Goal: Information Seeking & Learning: Learn about a topic

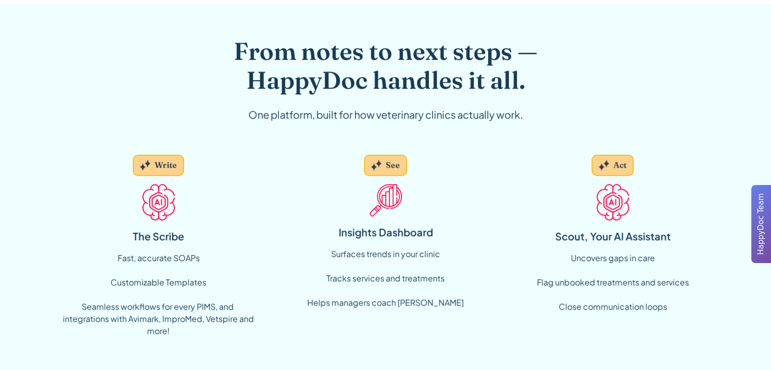
scroll to position [670, 0]
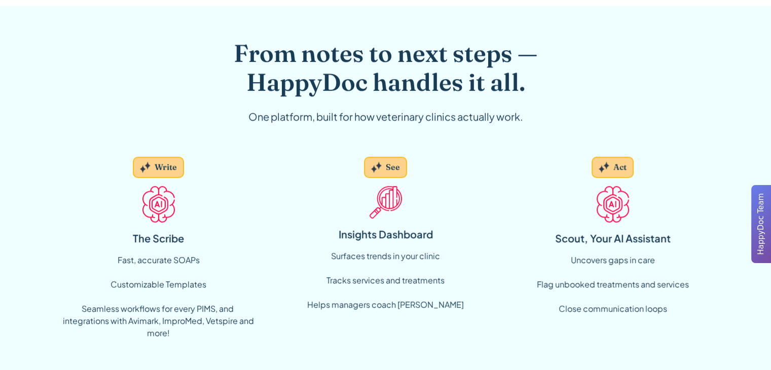
click at [148, 228] on div "Write The Scribe Fast, accurate SOAPs Customizable Templates ‍ Seamless workflo…" at bounding box center [158, 247] width 195 height 199
click at [158, 170] on div "Write" at bounding box center [166, 167] width 22 height 11
click at [618, 201] on img at bounding box center [613, 204] width 32 height 36
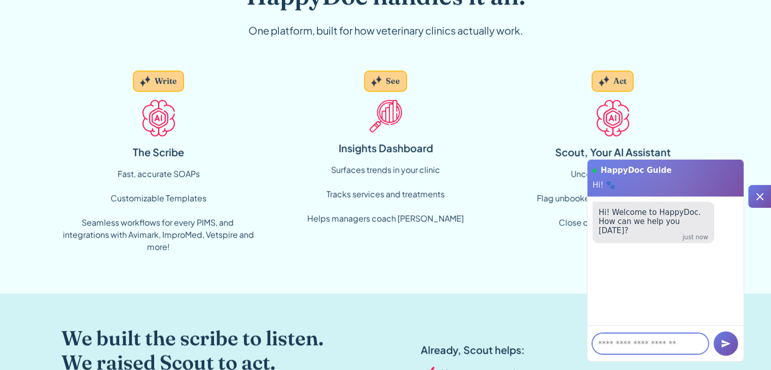
scroll to position [807, 0]
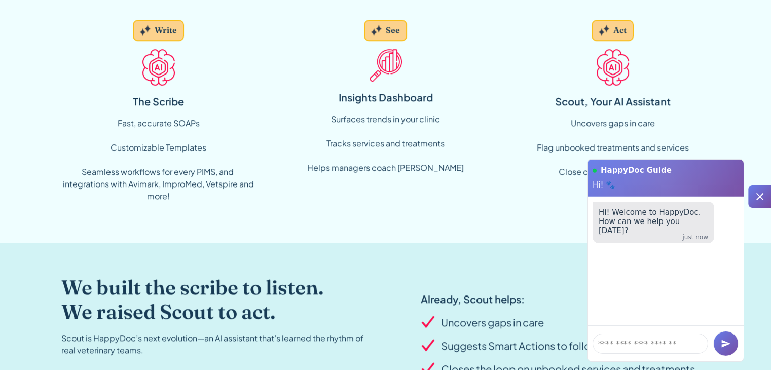
click at [756, 207] on div at bounding box center [759, 196] width 23 height 23
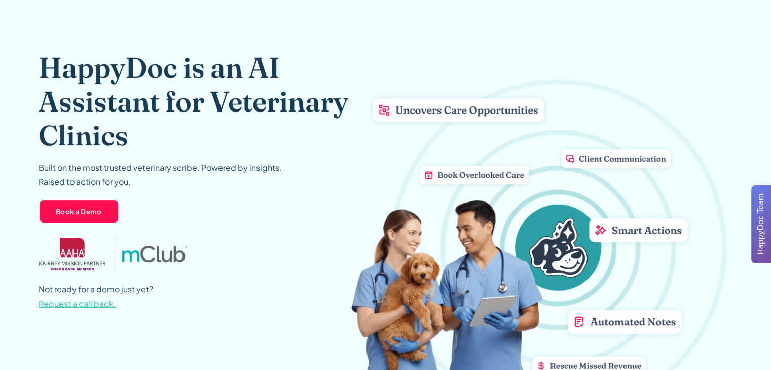
scroll to position [0, 0]
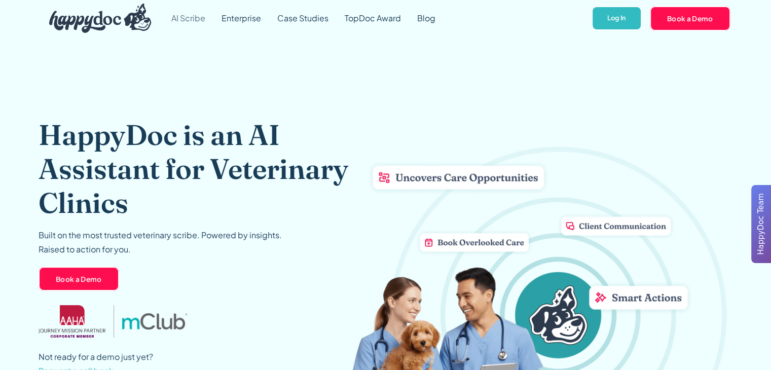
click at [195, 17] on link "AI Scribe" at bounding box center [188, 18] width 50 height 36
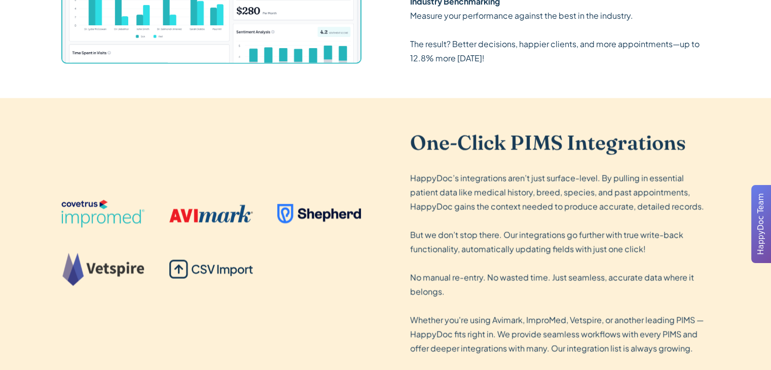
scroll to position [1734, 0]
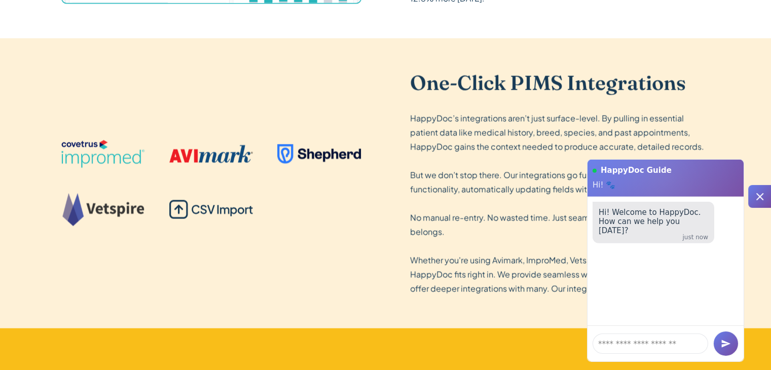
click at [759, 191] on icon at bounding box center [760, 197] width 12 height 12
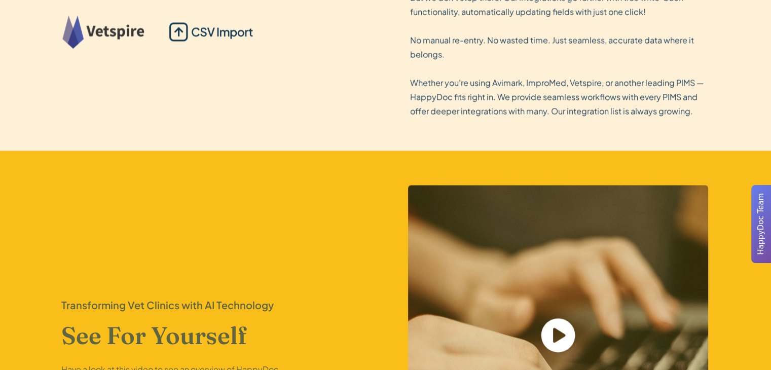
scroll to position [2088, 0]
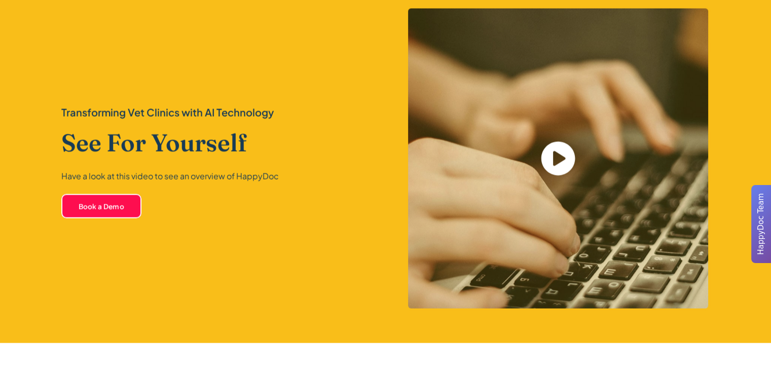
click at [556, 157] on icon "open lightbox" at bounding box center [558, 158] width 41 height 41
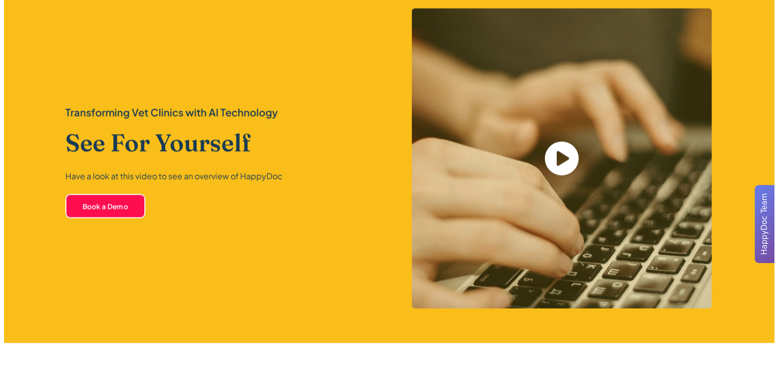
scroll to position [2090, 0]
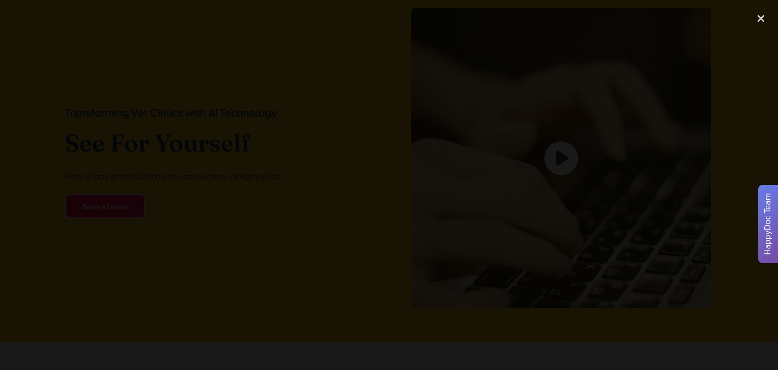
click at [682, 190] on div at bounding box center [389, 185] width 778 height 355
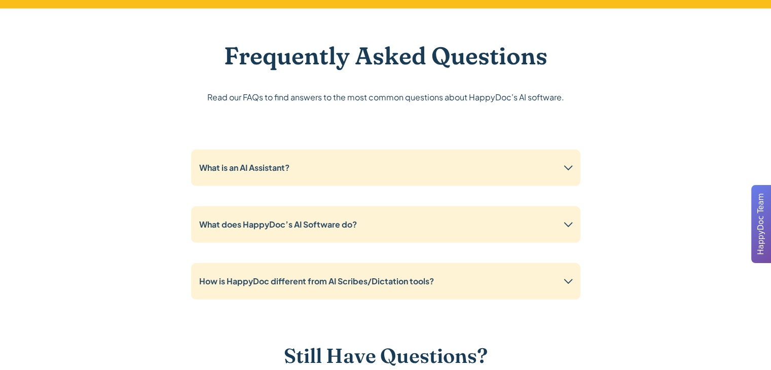
scroll to position [2444, 0]
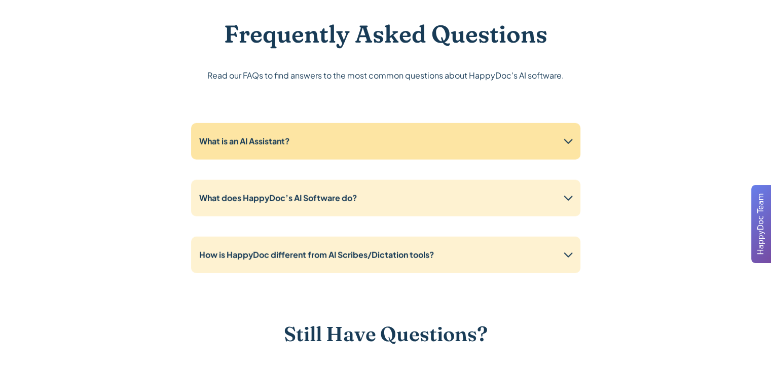
click at [533, 142] on div "What is an AI Assistant?" at bounding box center [385, 141] width 389 height 36
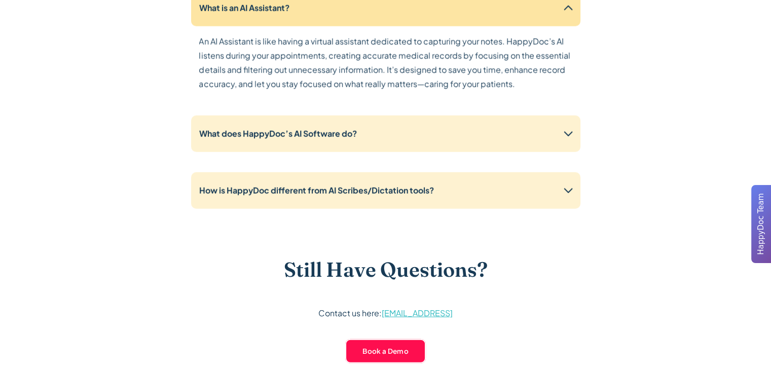
scroll to position [2578, 0]
click at [533, 142] on div "What does HappyDoc’s AI Software do?" at bounding box center [385, 133] width 389 height 36
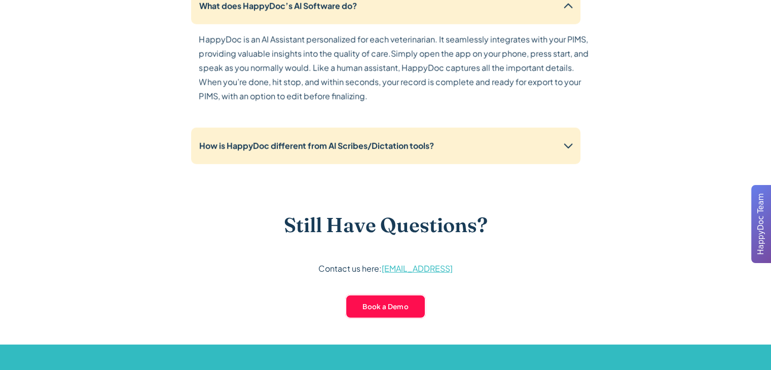
scroll to position [2707, 0]
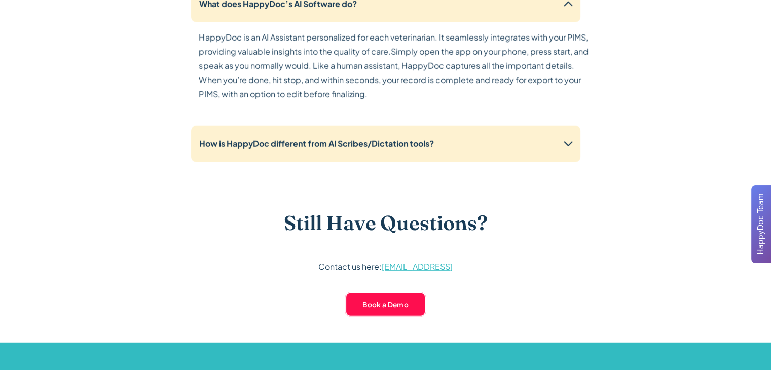
click at [425, 153] on div "How is HappyDoc different from AI Scribes/Dictation tools?" at bounding box center [385, 144] width 389 height 36
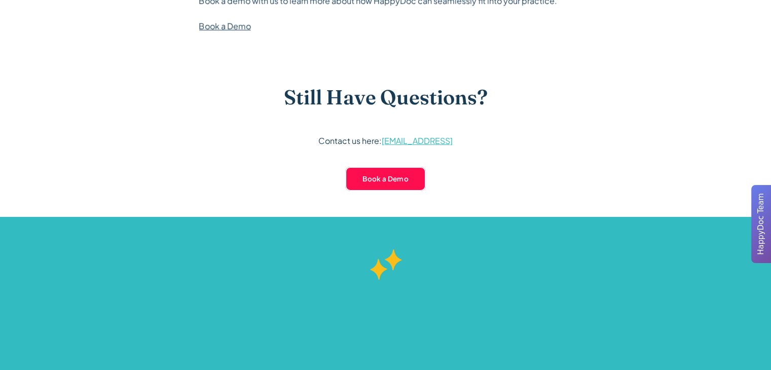
scroll to position [3251, 0]
